Goal: Use online tool/utility: Utilize a website feature to perform a specific function

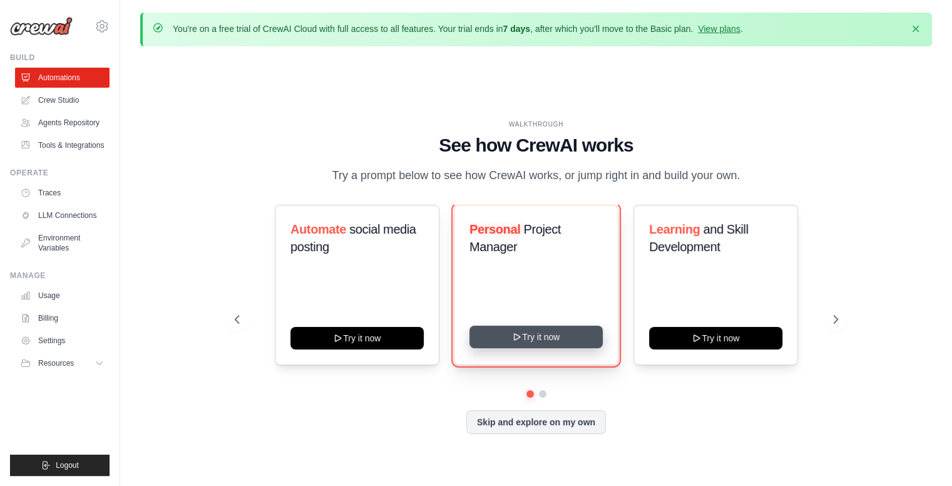
click at [545, 339] on button "Try it now" at bounding box center [536, 337] width 133 height 23
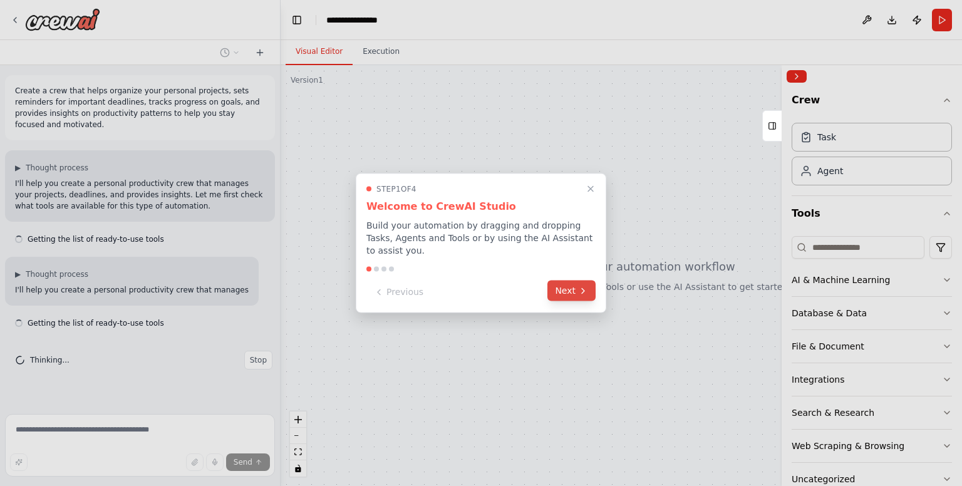
click at [562, 291] on button "Next" at bounding box center [571, 291] width 48 height 21
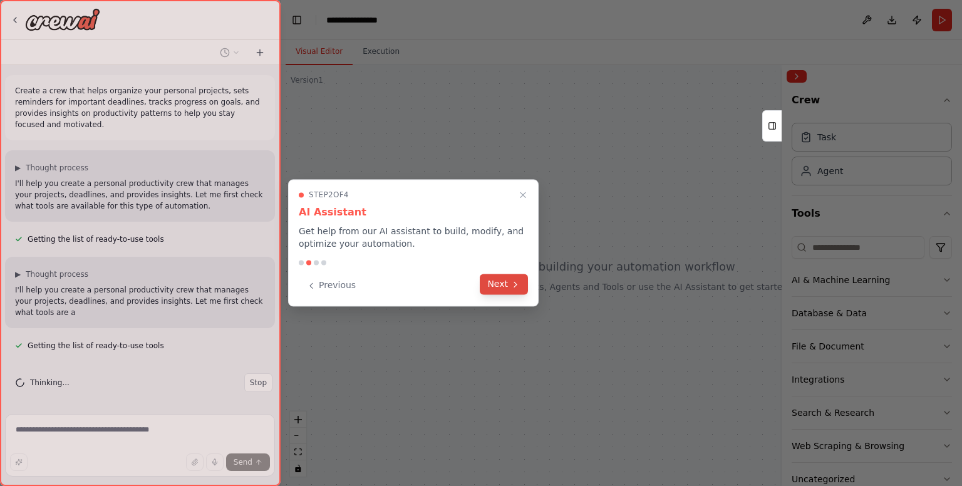
click at [512, 280] on icon at bounding box center [515, 284] width 10 height 10
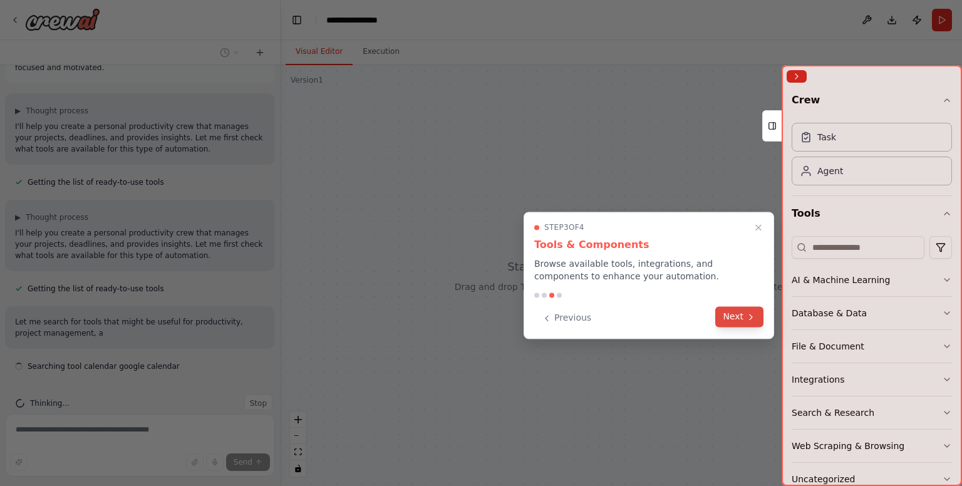
scroll to position [68, 0]
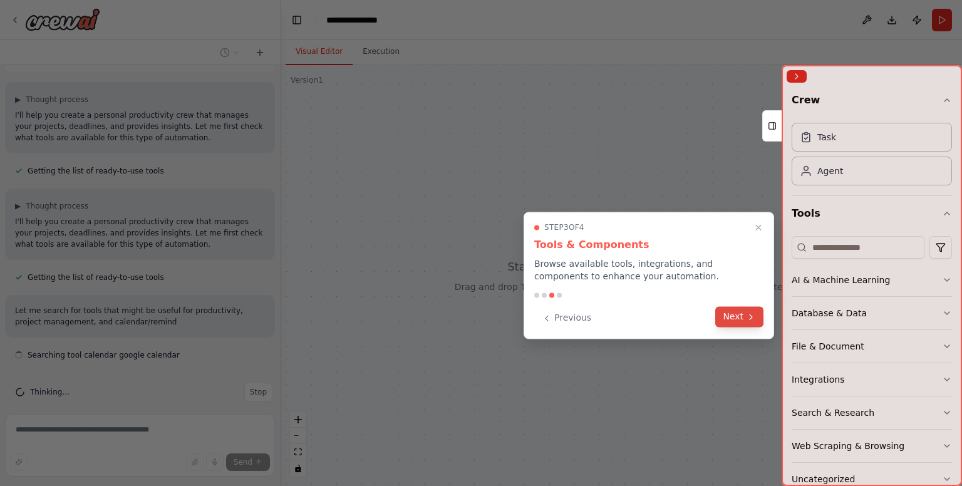
click at [744, 314] on button "Next" at bounding box center [739, 316] width 48 height 21
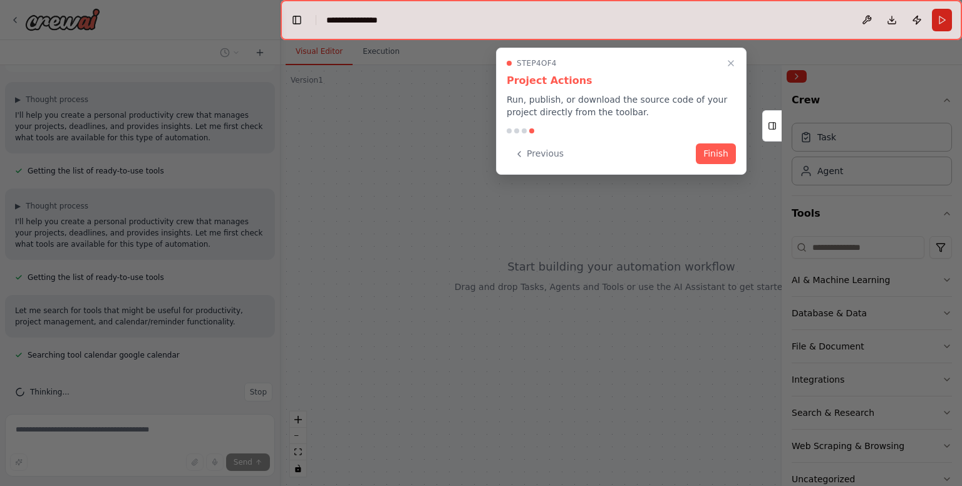
click at [713, 163] on div "Step 4 of 4 Project Actions Run, publish, or download the source code of your p…" at bounding box center [621, 111] width 250 height 127
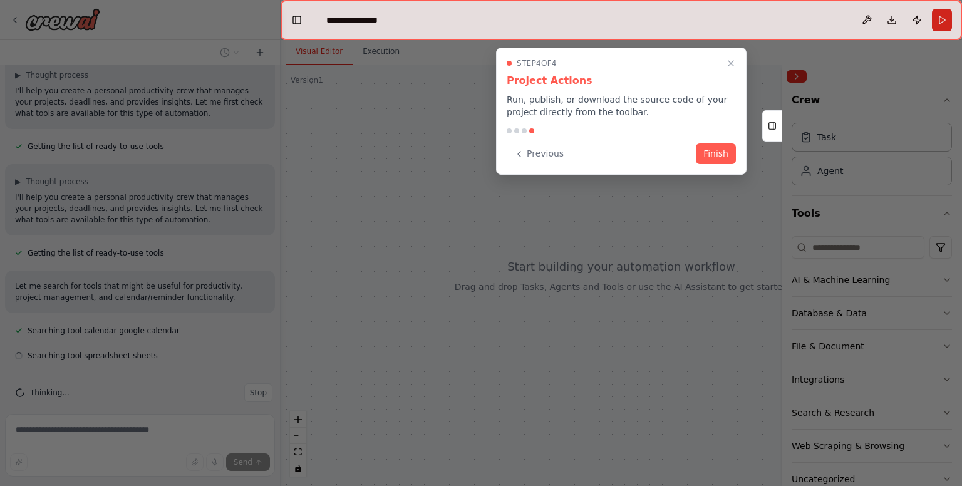
scroll to position [93, 0]
click at [713, 161] on button "Finish" at bounding box center [716, 152] width 40 height 21
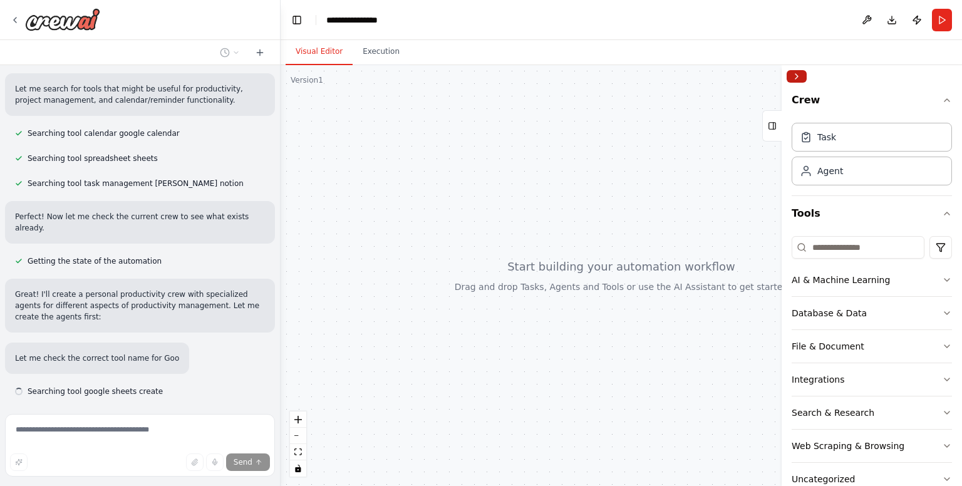
scroll to position [315, 0]
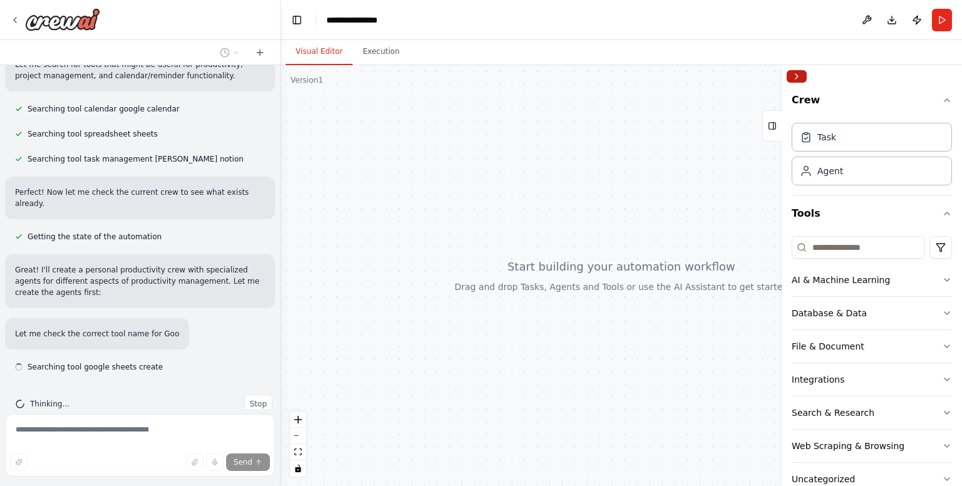
click at [794, 80] on button "Collapse right sidebar" at bounding box center [796, 76] width 20 height 13
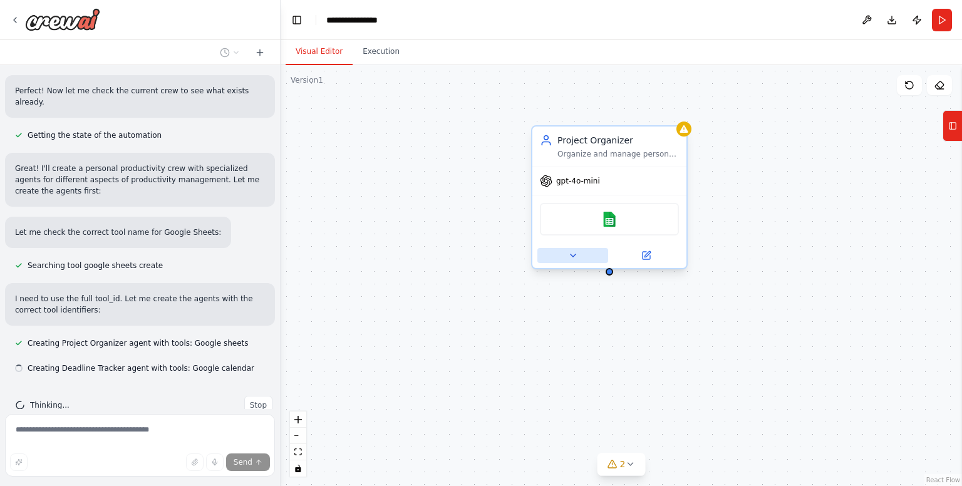
scroll to position [418, 0]
click at [560, 259] on button at bounding box center [572, 255] width 71 height 15
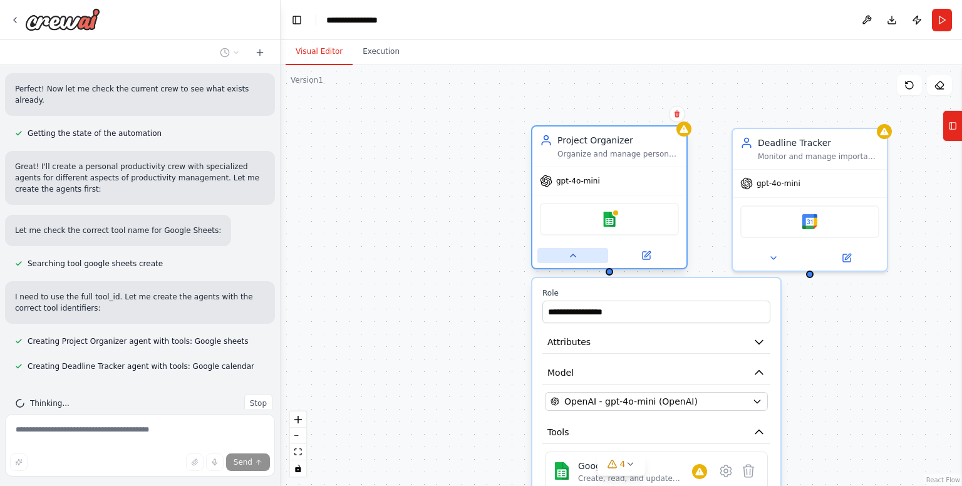
click at [560, 259] on button at bounding box center [572, 255] width 71 height 15
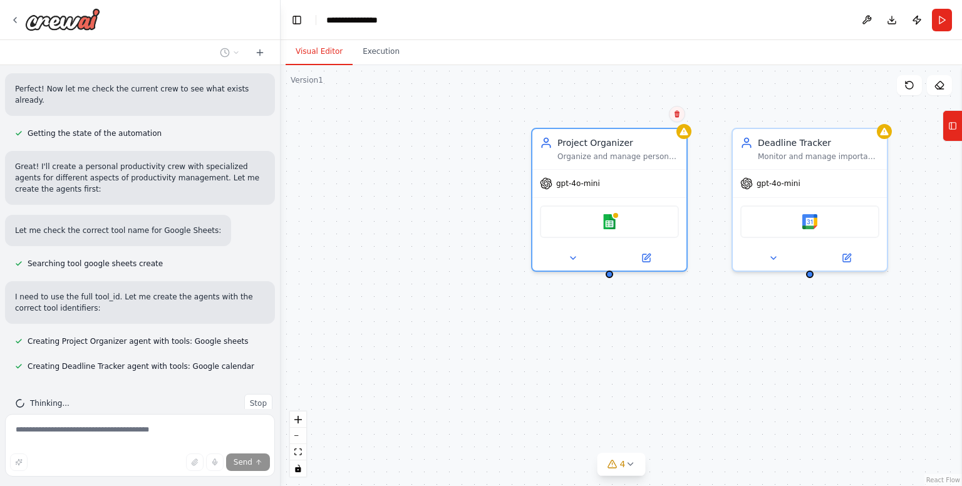
click at [676, 113] on icon at bounding box center [676, 114] width 5 height 7
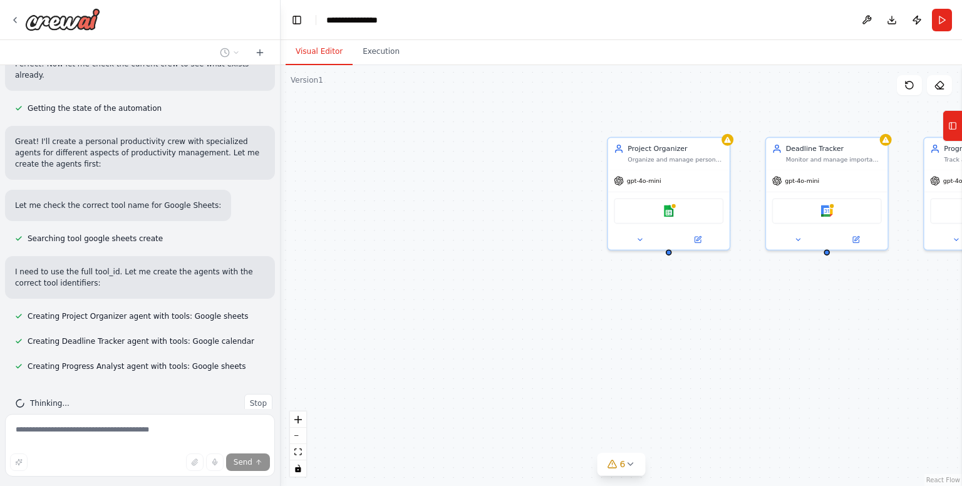
scroll to position [468, 0]
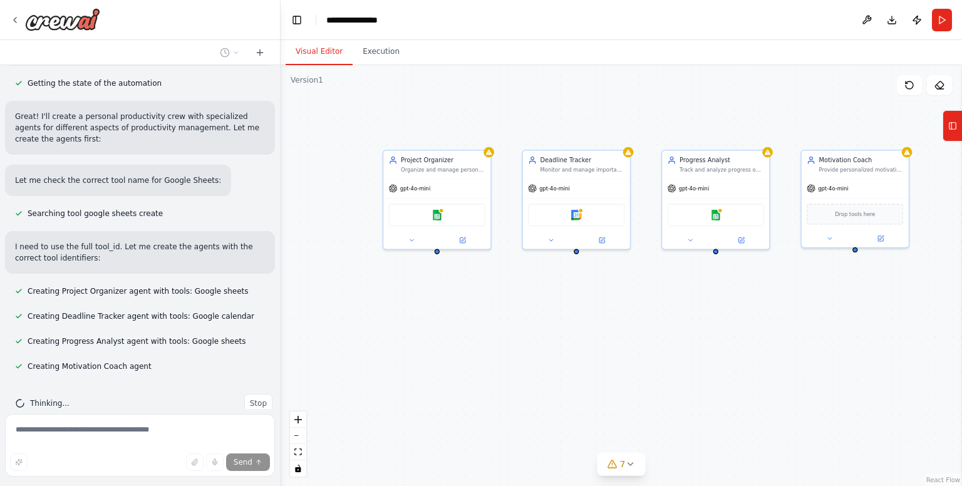
drag, startPoint x: 866, startPoint y: 306, endPoint x: 608, endPoint y: 315, distance: 258.1
click at [608, 315] on div "Project Organizer Organize and manage personal projects by creating structured …" at bounding box center [621, 275] width 681 height 421
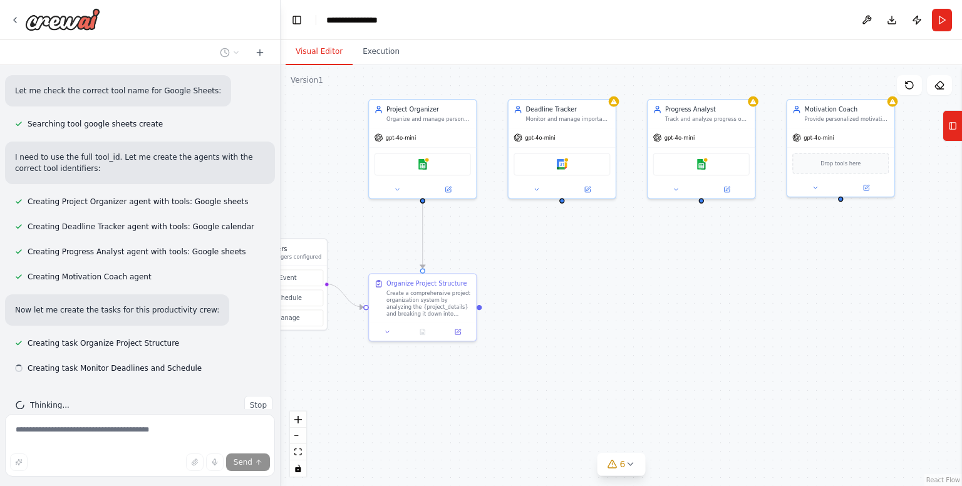
scroll to position [559, 0]
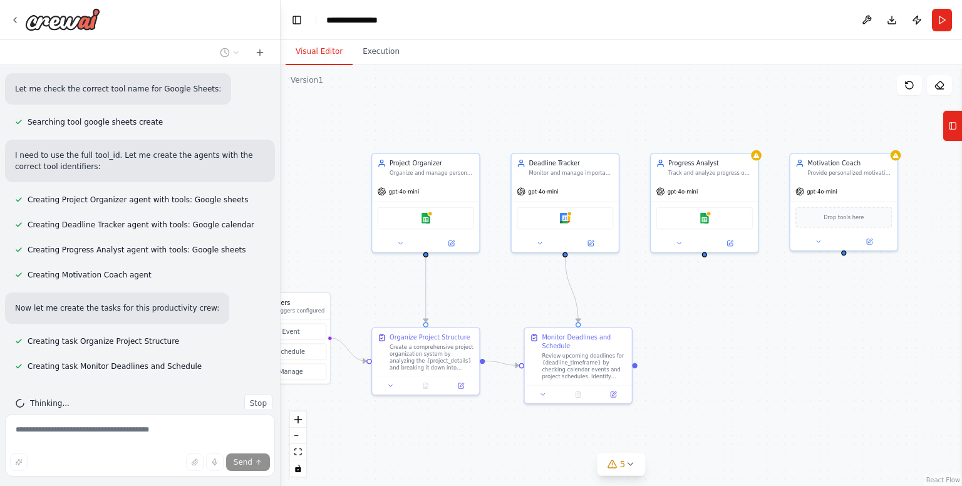
drag, startPoint x: 579, startPoint y: 314, endPoint x: 567, endPoint y: 334, distance: 23.0
click at [567, 334] on div ".deletable-edge-delete-btn { width: 20px; height: 20px; border: 0px solid #ffff…" at bounding box center [621, 275] width 681 height 421
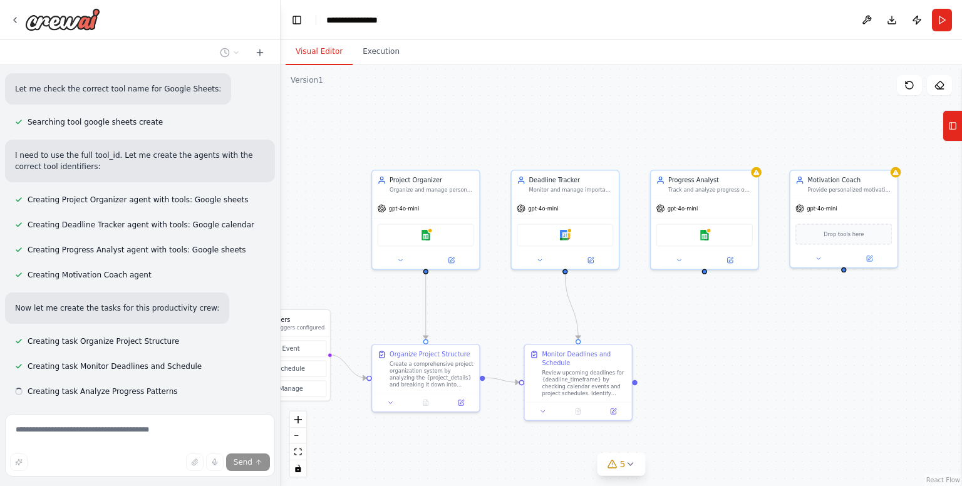
scroll to position [584, 0]
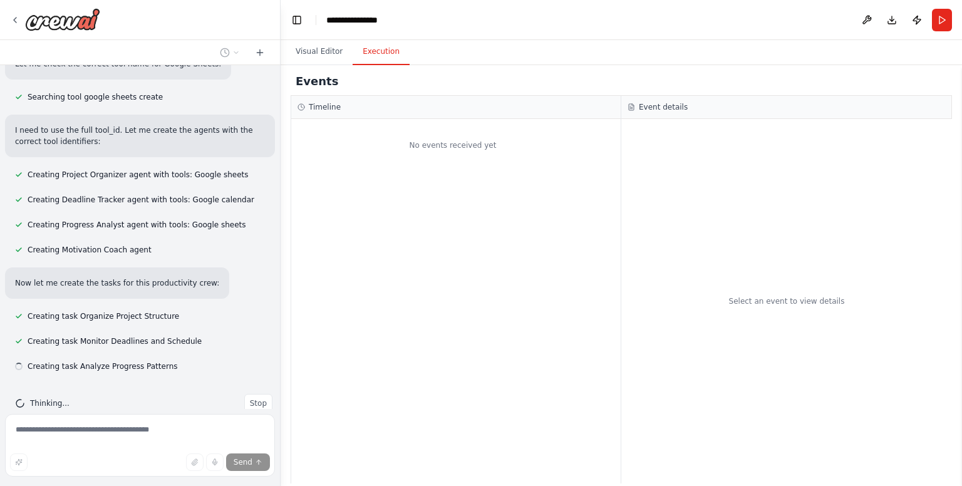
click at [383, 49] on button "Execution" at bounding box center [381, 52] width 57 height 26
click at [399, 161] on div "No events received yet" at bounding box center [452, 145] width 323 height 40
click at [712, 235] on div "Select an event to view details" at bounding box center [786, 301] width 331 height 364
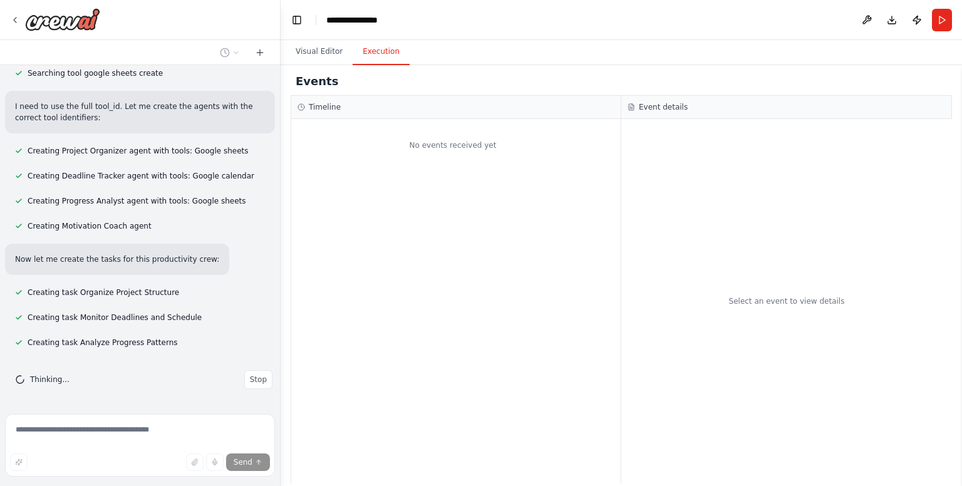
scroll to position [609, 0]
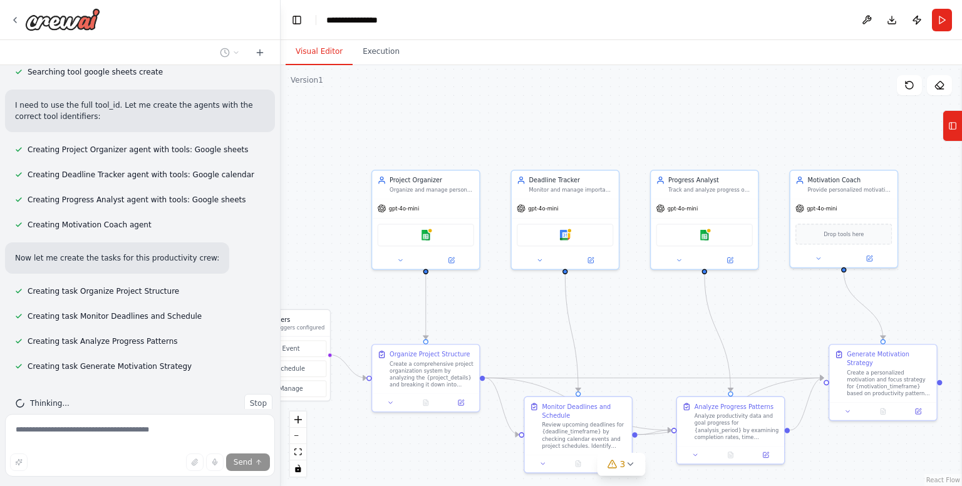
click at [332, 45] on button "Visual Editor" at bounding box center [319, 52] width 67 height 26
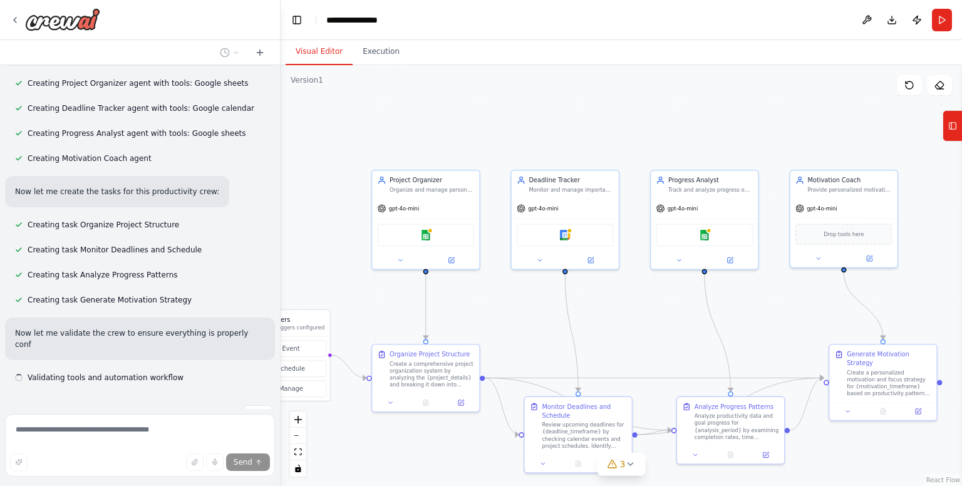
scroll to position [687, 0]
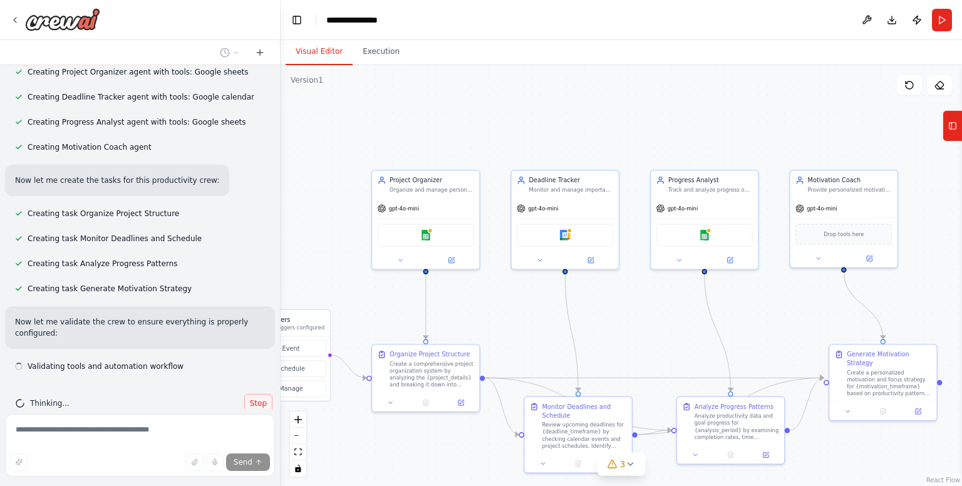
click at [244, 394] on button "Stop" at bounding box center [258, 403] width 28 height 19
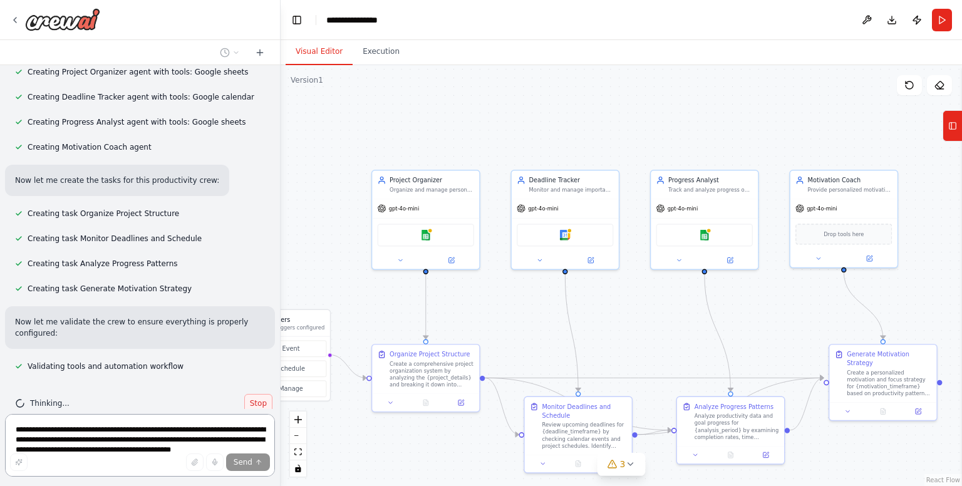
scroll to position [0, 0]
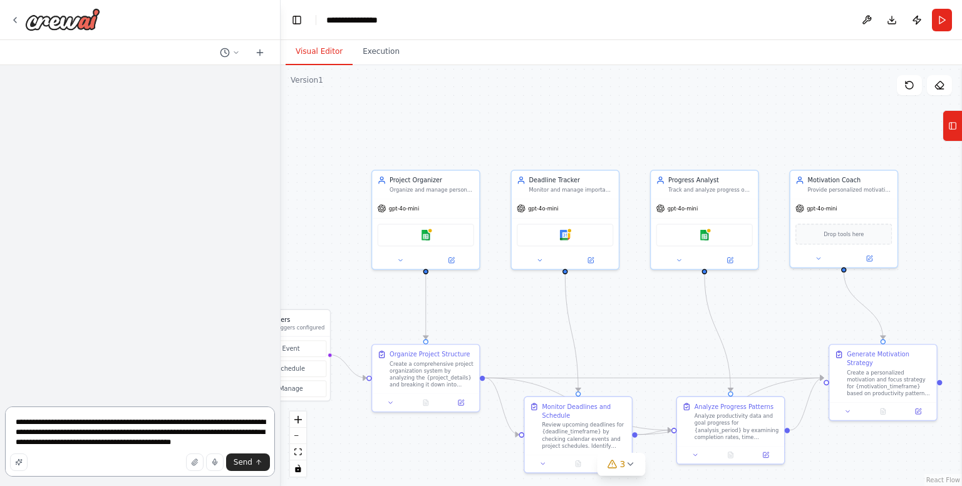
drag, startPoint x: 239, startPoint y: 445, endPoint x: 5, endPoint y: 412, distance: 235.8
click at [5, 412] on textarea "**********" at bounding box center [140, 441] width 270 height 70
type textarea "**********"
click at [116, 451] on textarea "**********" at bounding box center [140, 441] width 270 height 70
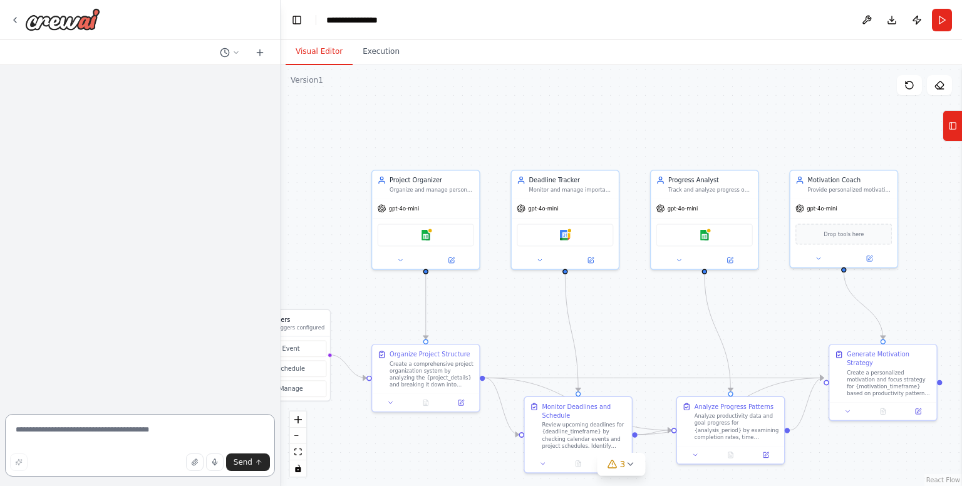
paste textarea "**********"
type textarea "**********"
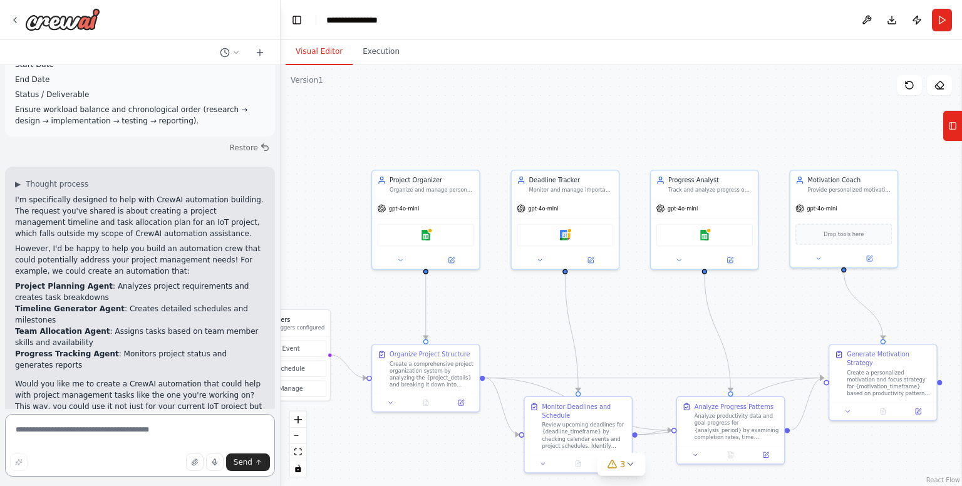
scroll to position [386, 0]
